Goal: Check status: Check status

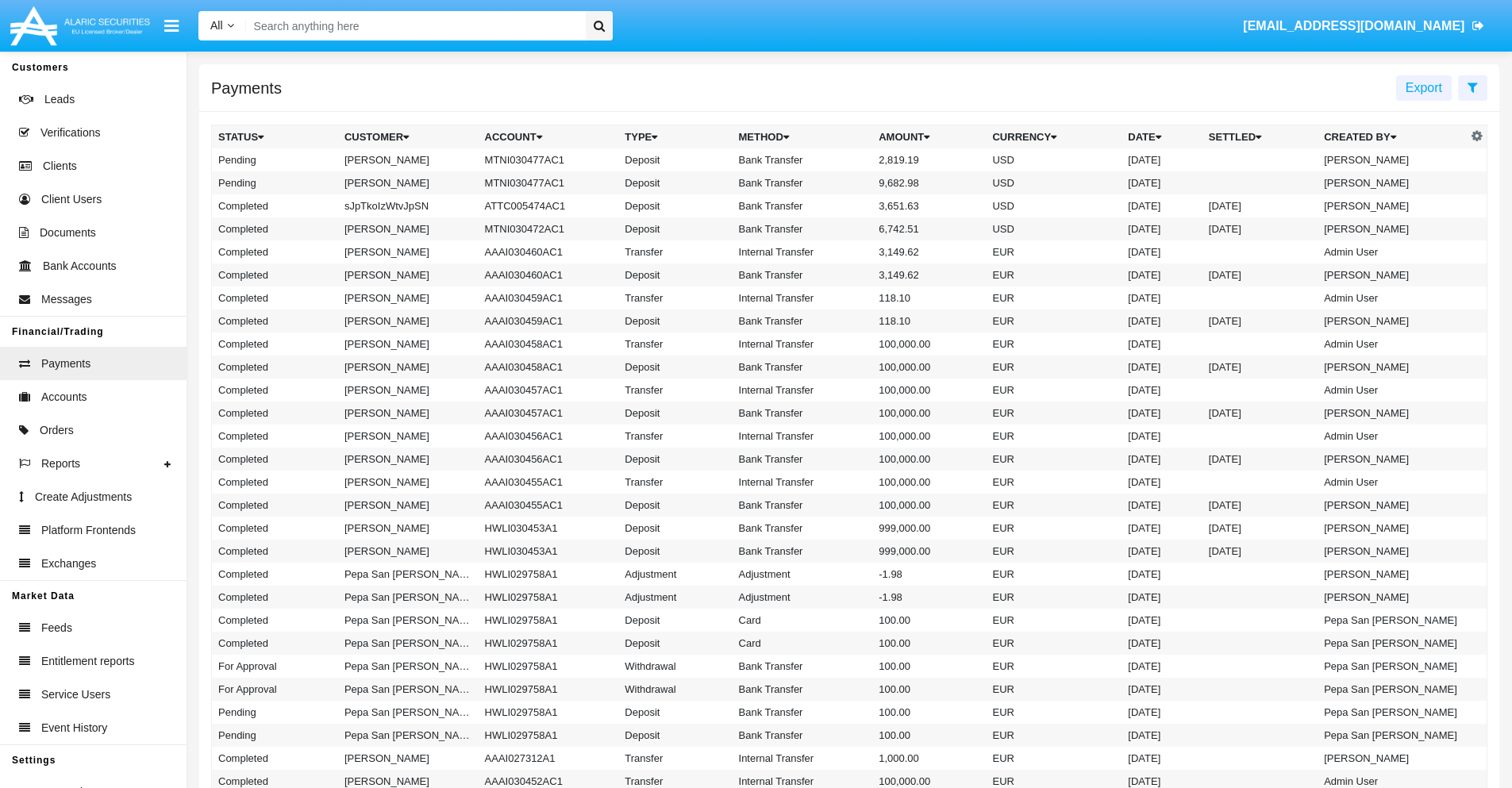
click at [1472, 86] on icon at bounding box center [1473, 87] width 11 height 12
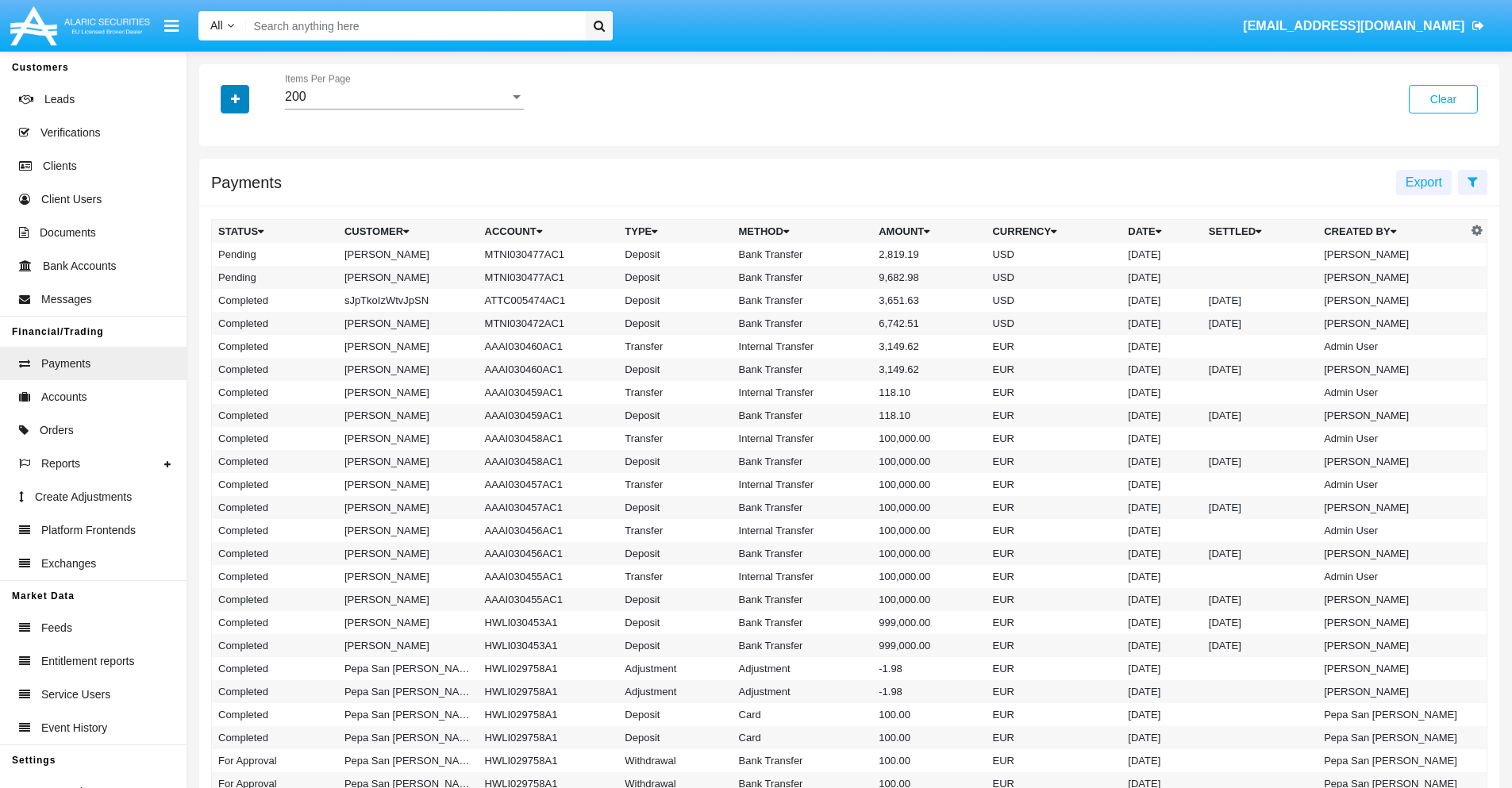
click at [235, 98] on icon "button" at bounding box center [236, 98] width 9 height 11
click at [248, 132] on span "Status" at bounding box center [249, 132] width 36 height 19
click at [218, 138] on input "Status" at bounding box center [217, 138] width 1 height 1
checkbox input "true"
click at [235, 98] on icon "button" at bounding box center [236, 98] width 9 height 11
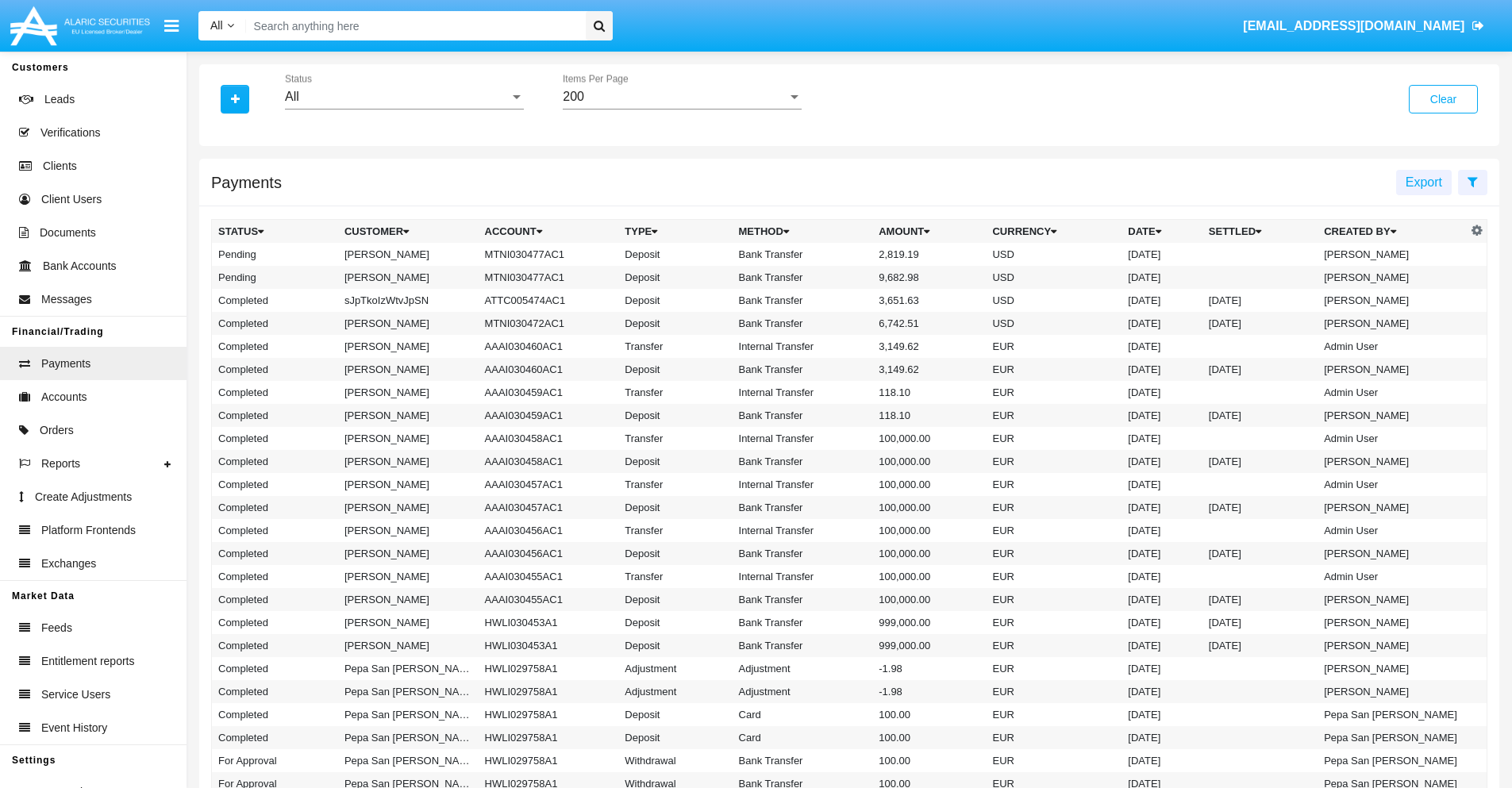
click at [404, 97] on div "All" at bounding box center [397, 97] width 224 height 14
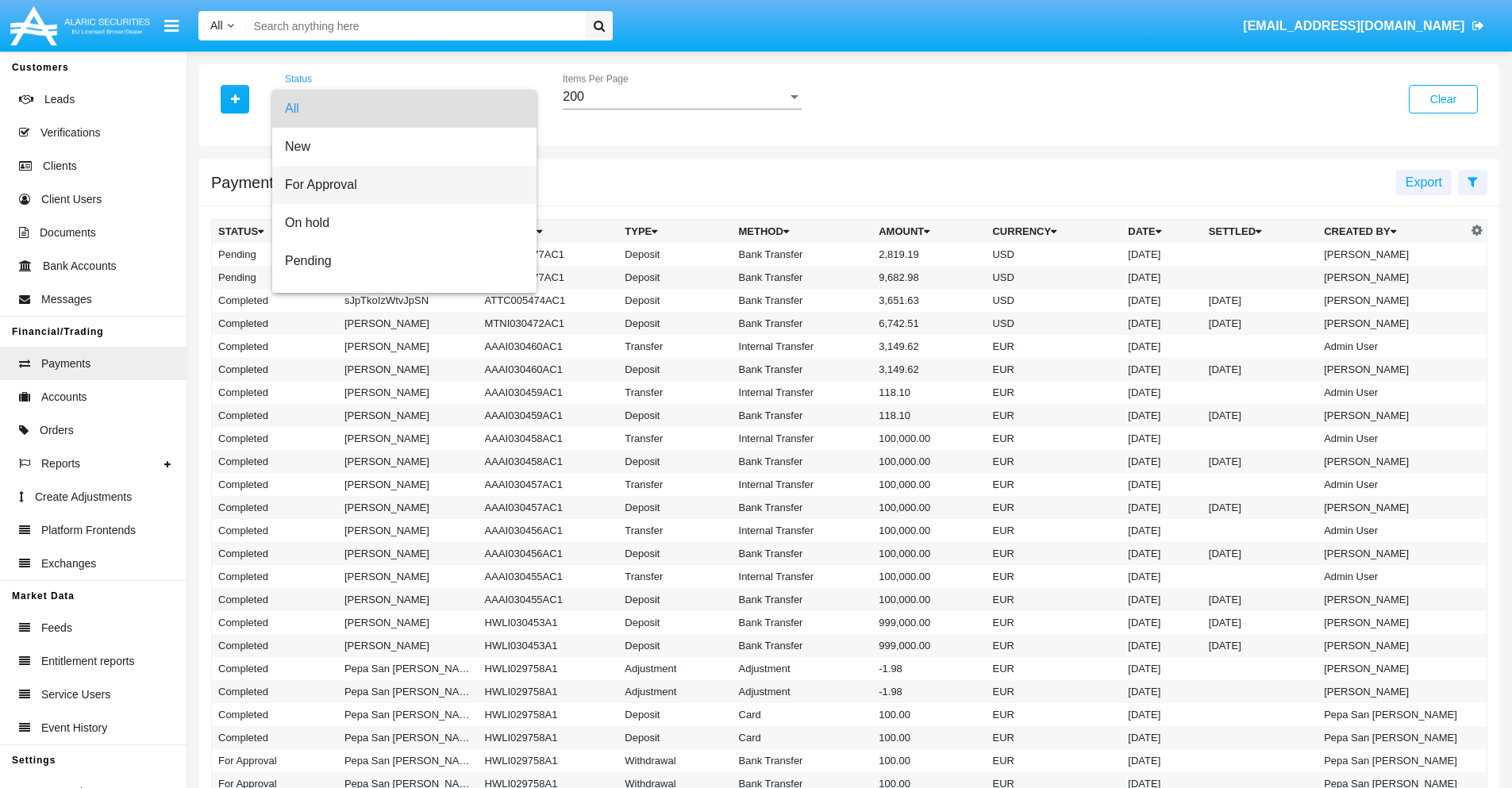
click at [398, 185] on span "For Approval" at bounding box center [405, 185] width 239 height 38
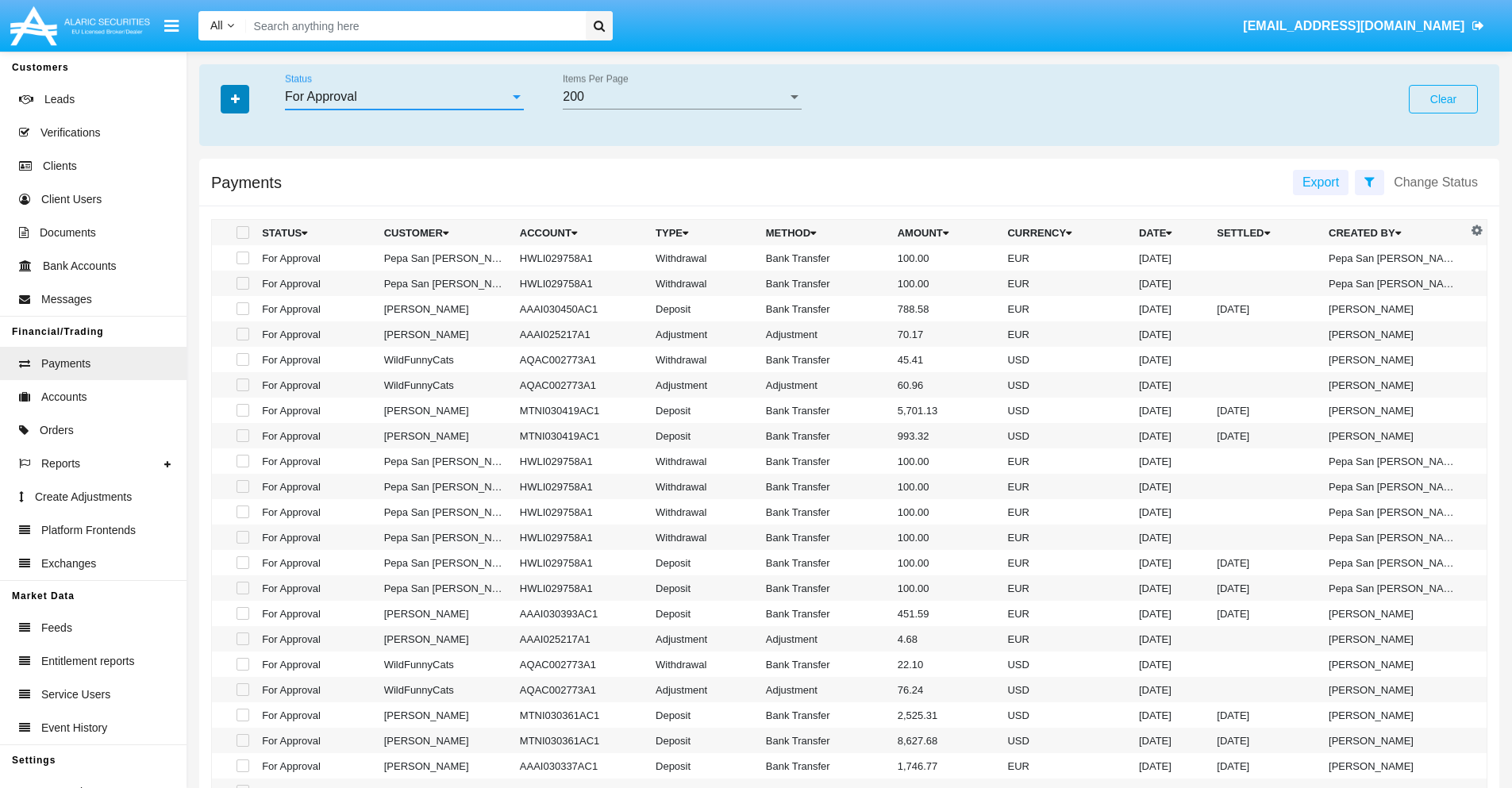
click at [235, 98] on icon "button" at bounding box center [236, 98] width 9 height 11
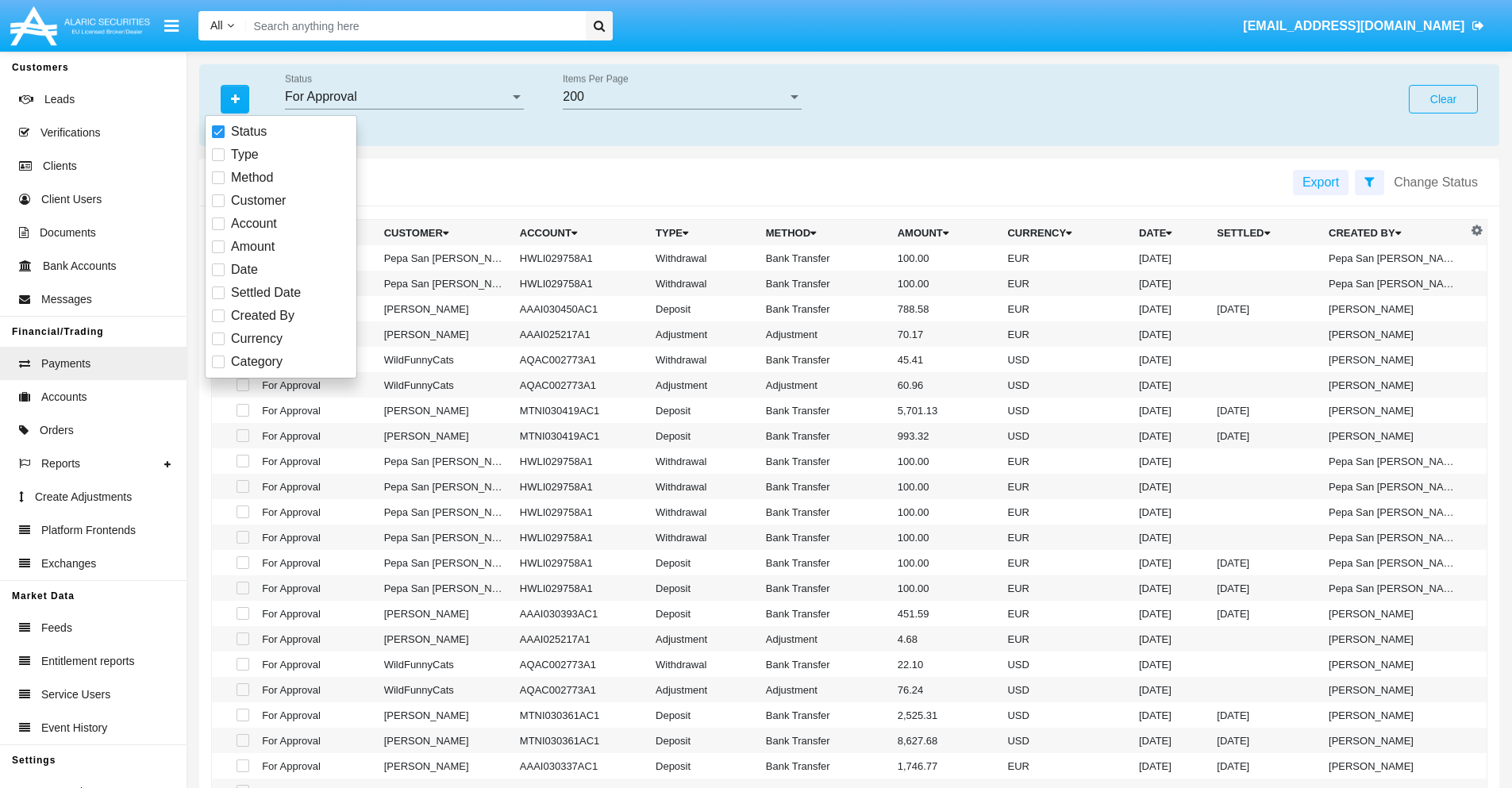
click at [256, 339] on span "Currency" at bounding box center [257, 339] width 52 height 19
click at [218, 346] on input "Currency" at bounding box center [217, 346] width 1 height 1
checkbox input "true"
click at [235, 98] on icon "button" at bounding box center [236, 98] width 9 height 11
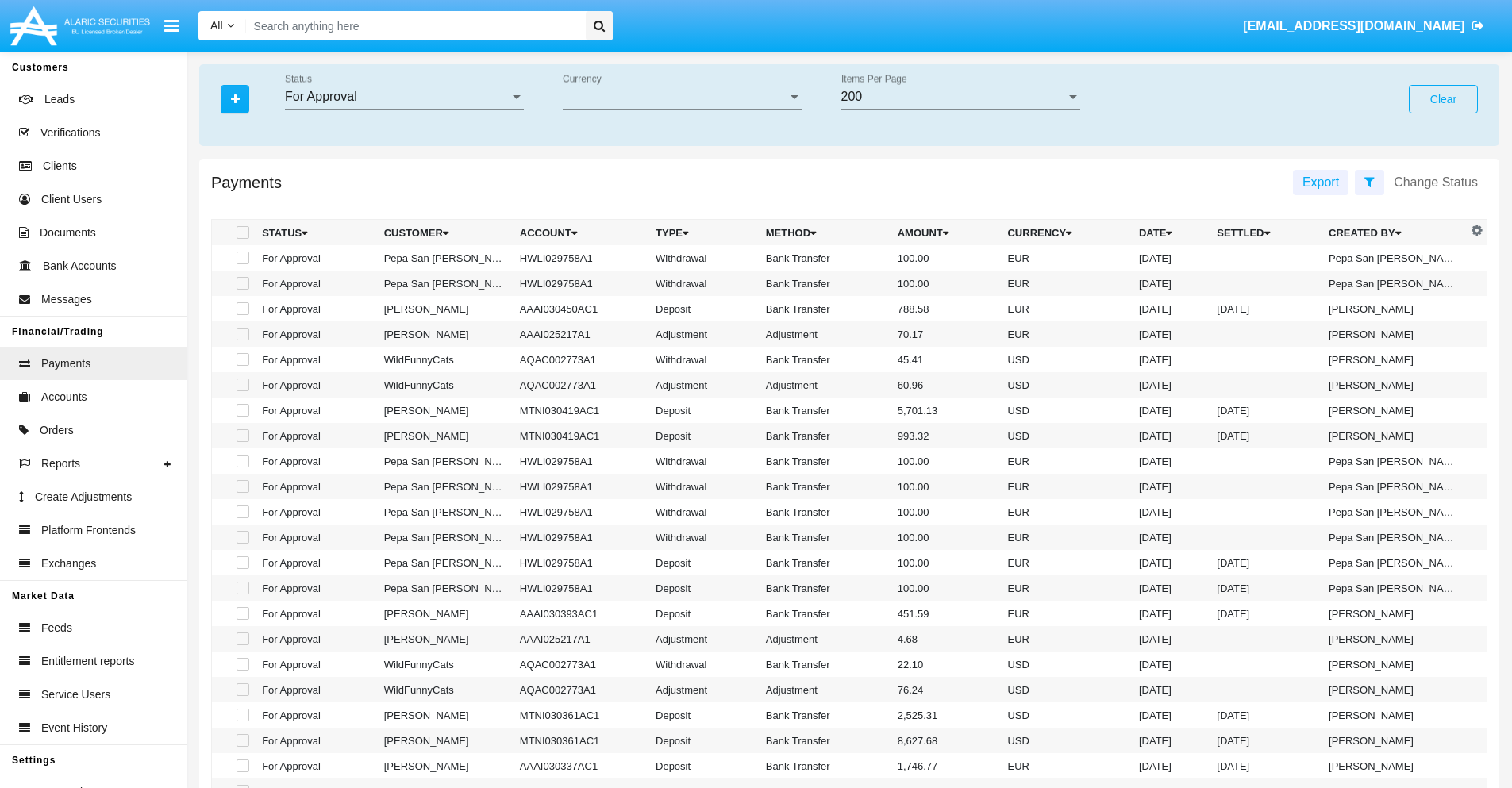
click at [682, 97] on span "Currency" at bounding box center [675, 97] width 224 height 14
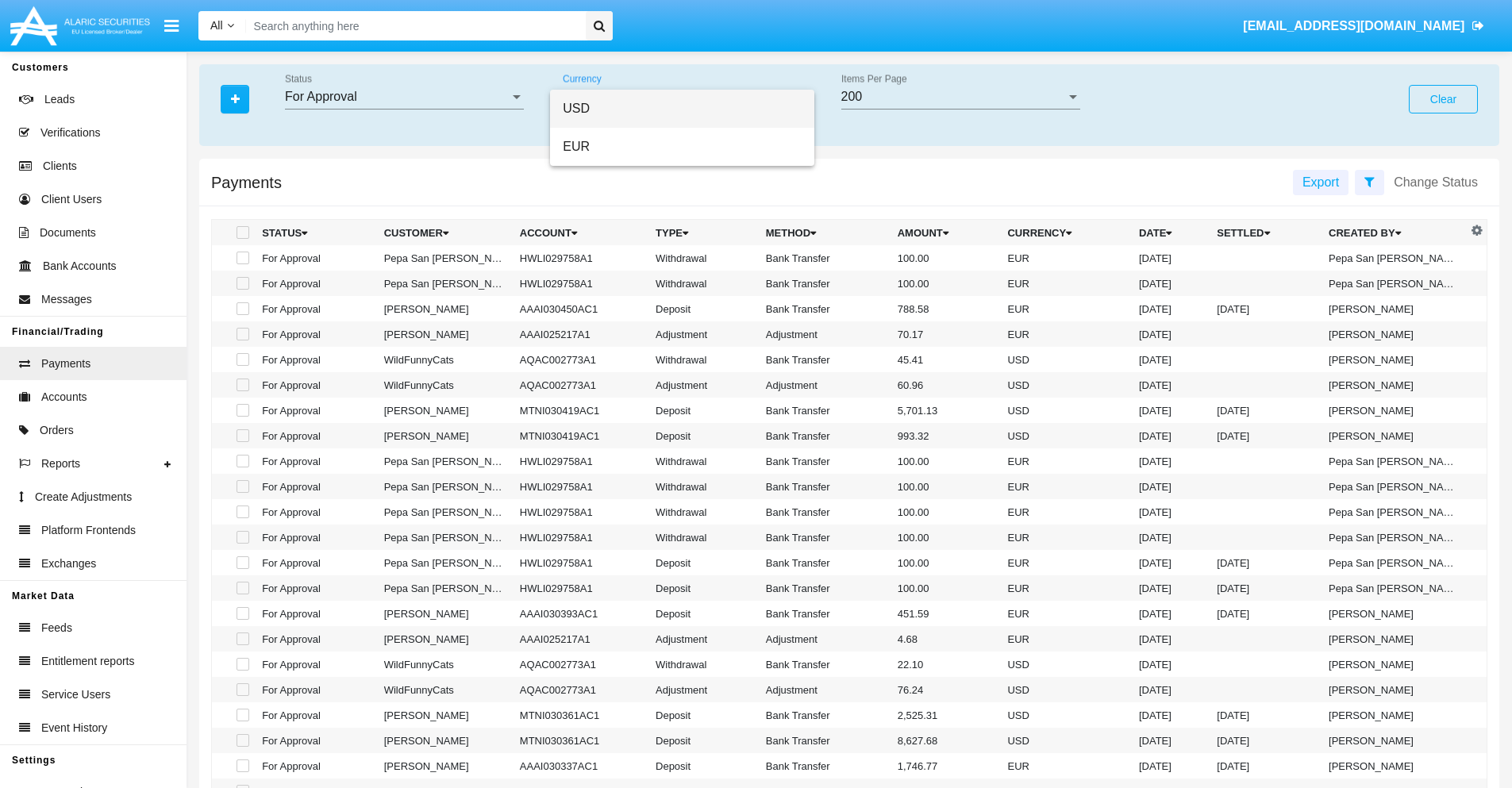
click at [682, 109] on span "USD" at bounding box center [683, 108] width 239 height 38
